Goal: Find specific page/section

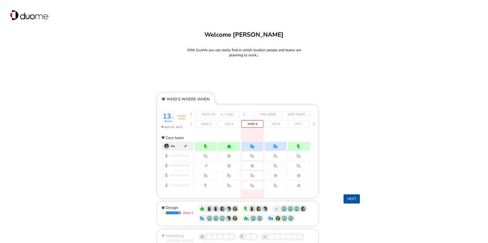
click at [353, 199] on button "Next" at bounding box center [351, 199] width 16 height 9
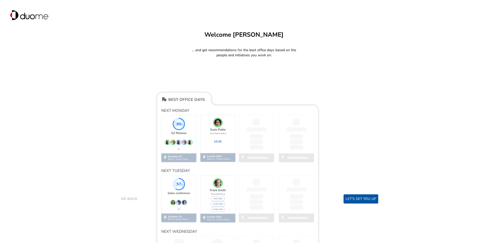
click at [362, 201] on button "Let’s set you up" at bounding box center [360, 199] width 35 height 9
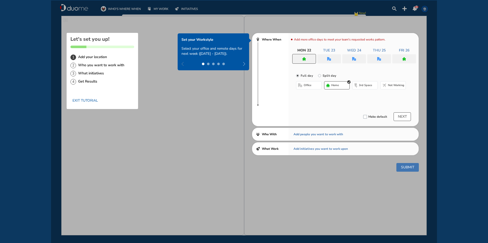
click at [91, 102] on button "Exit tutorial" at bounding box center [85, 100] width 30 height 9
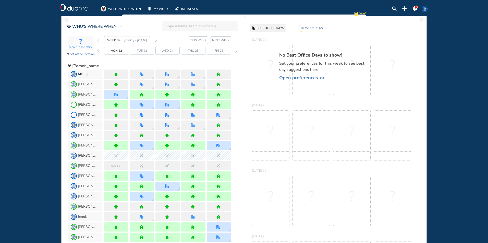
click at [176, 24] on input "search" at bounding box center [201, 25] width 71 height 11
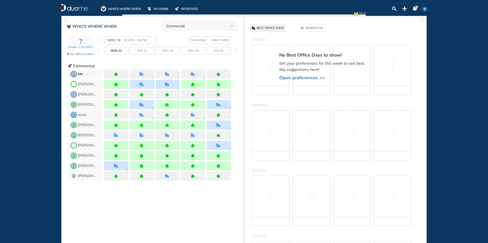
type input "Commercial"
click at [98, 49] on img "back day" at bounding box center [98, 51] width 2 height 4
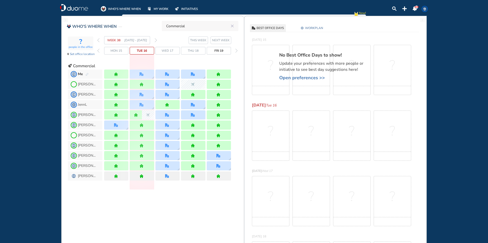
click at [170, 104] on div at bounding box center [167, 104] width 24 height 9
